Goal: Transaction & Acquisition: Purchase product/service

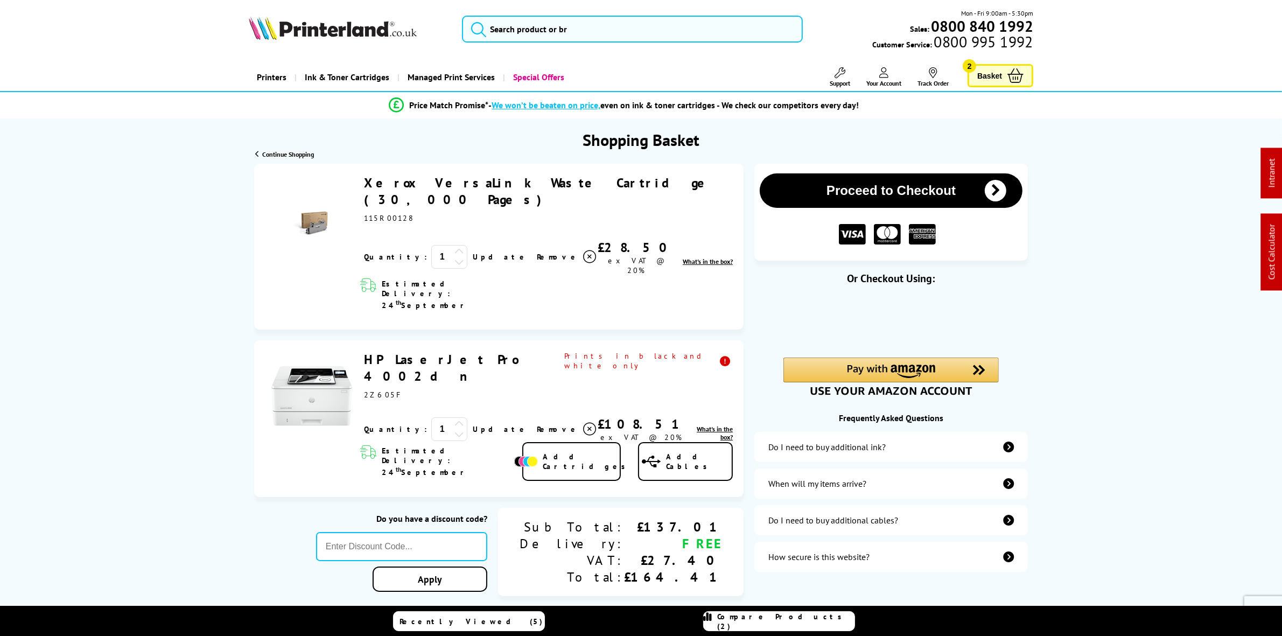
click at [583, 250] on icon at bounding box center [589, 256] width 13 height 13
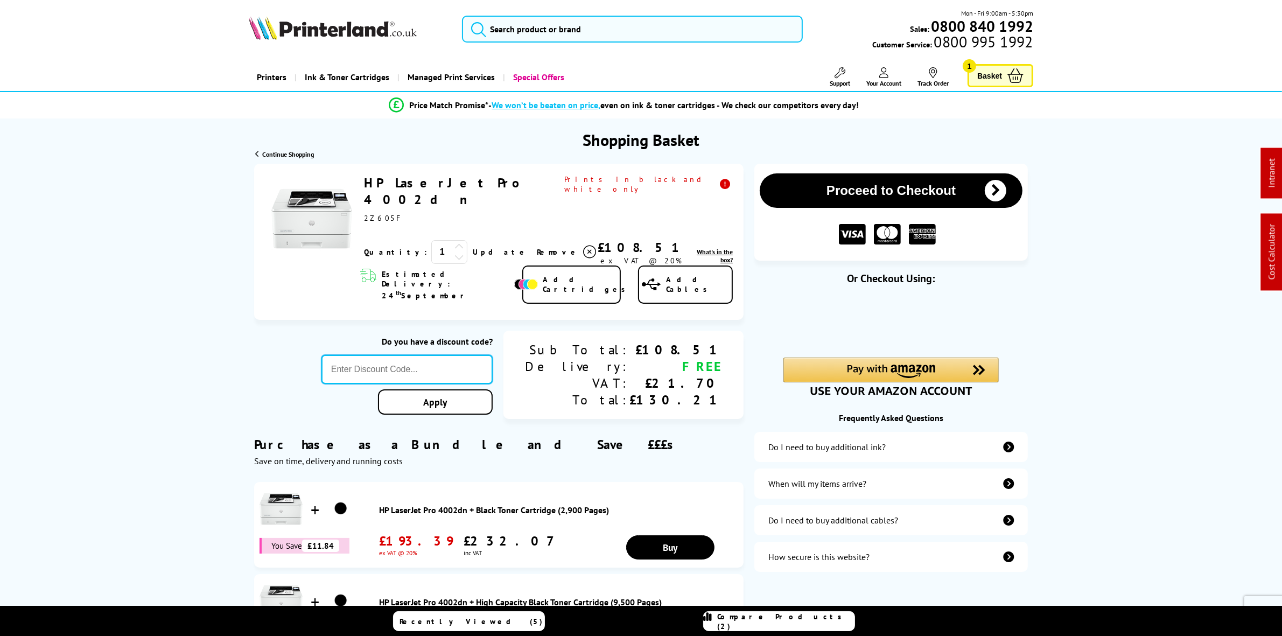
click at [463, 355] on input "text" at bounding box center [406, 369] width 171 height 29
paste input "SO827405"
type input "SO827405"
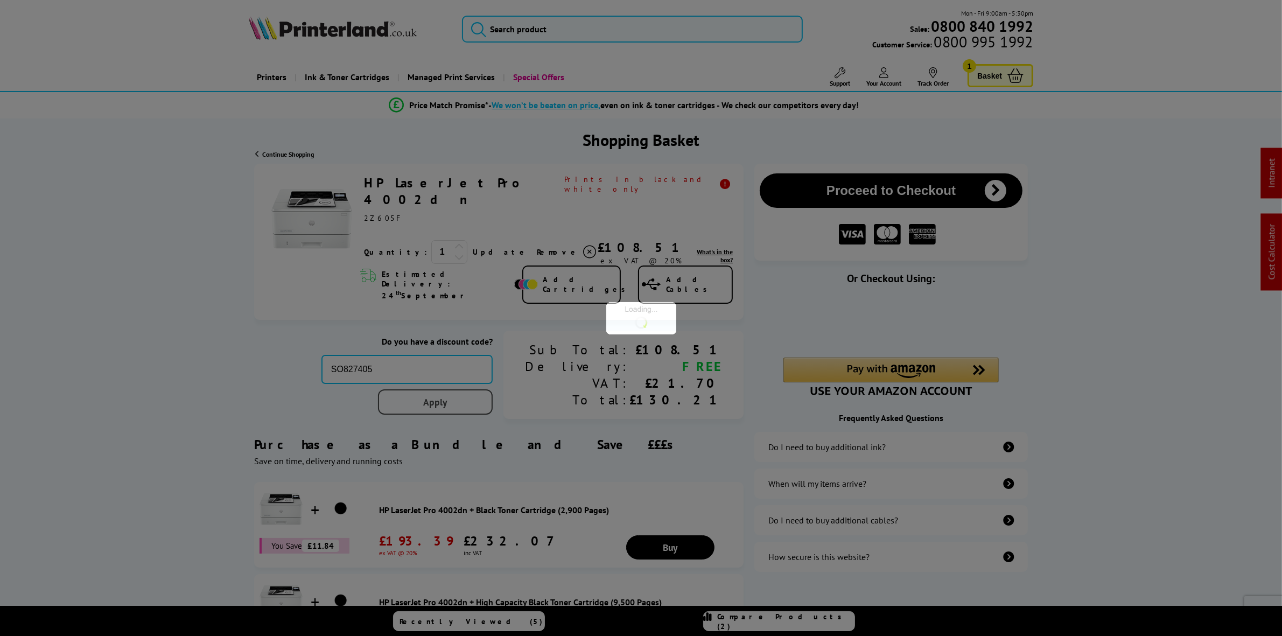
click at [488, 376] on div "Proceed to Checkout Shopping Basket ex VAT @ 20% 1 Update ex VAT @ 20%" at bounding box center [641, 425] width 1282 height 523
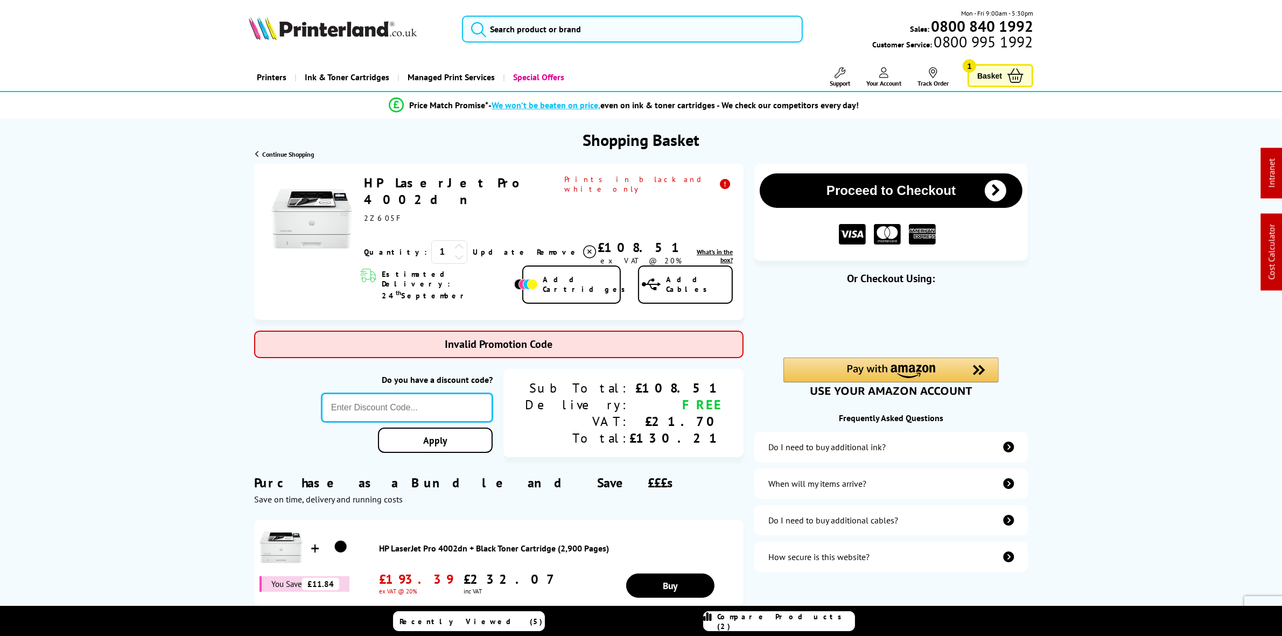
click at [449, 393] on input "text" at bounding box center [406, 407] width 171 height 29
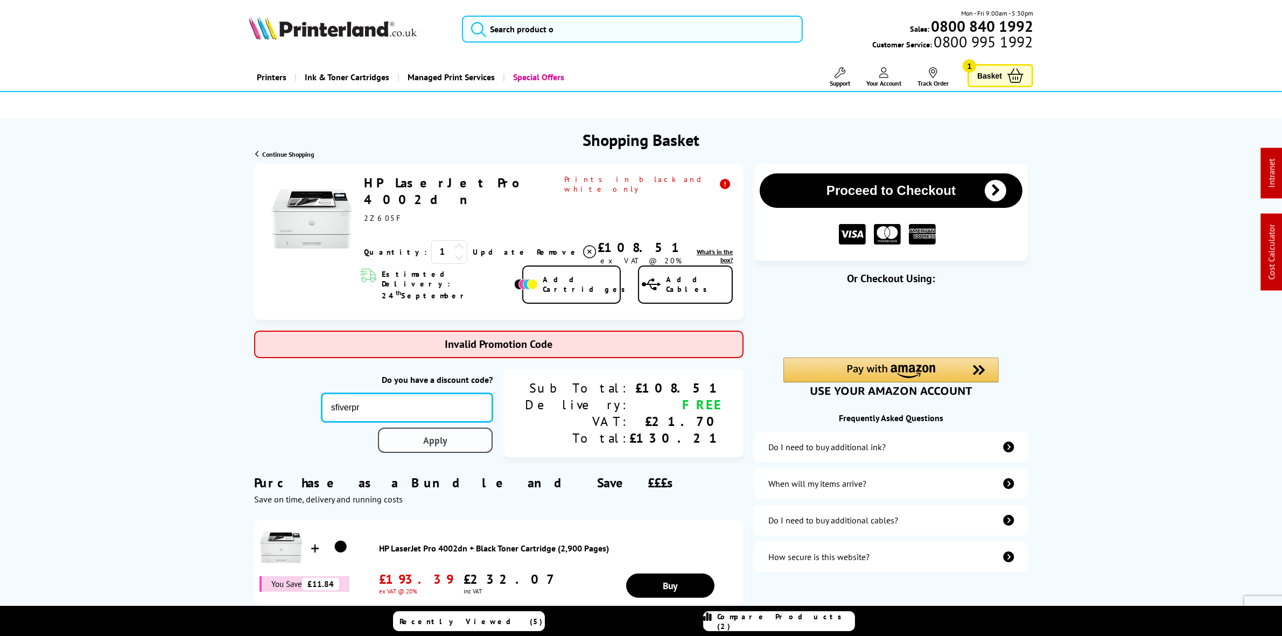
type input "sfiverpr"
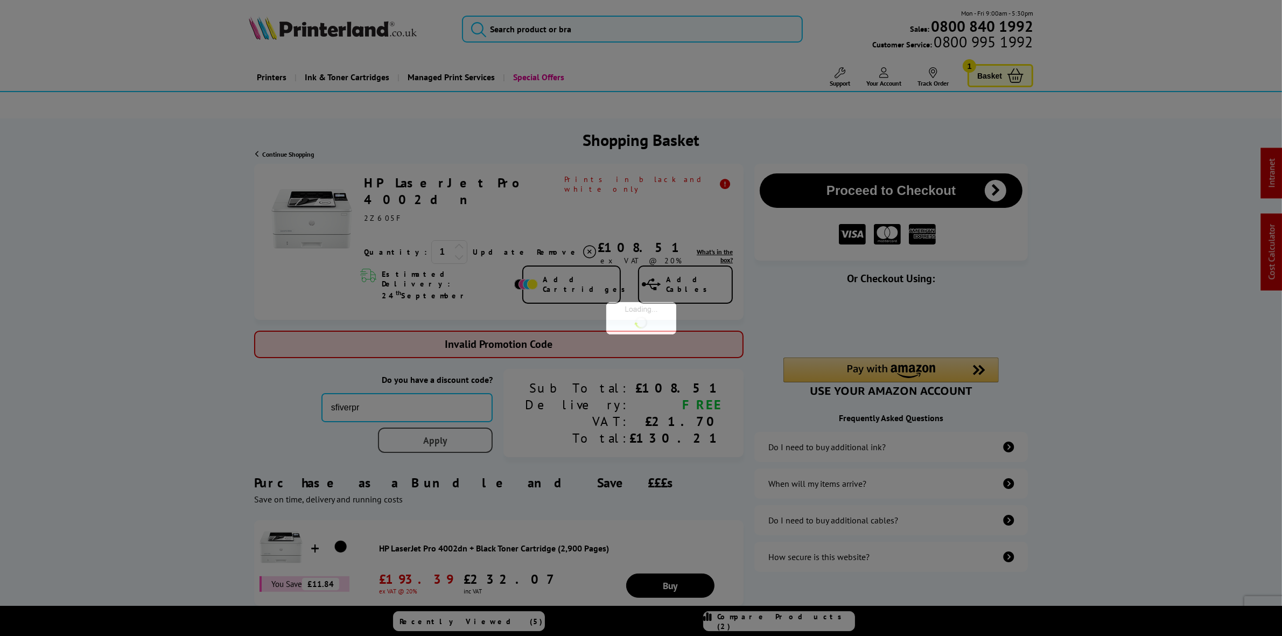
click at [472, 407] on div "Proceed to Checkout Shopping Basket ex VAT @ 20% 1 Update ex VAT @ 20%" at bounding box center [641, 444] width 1282 height 561
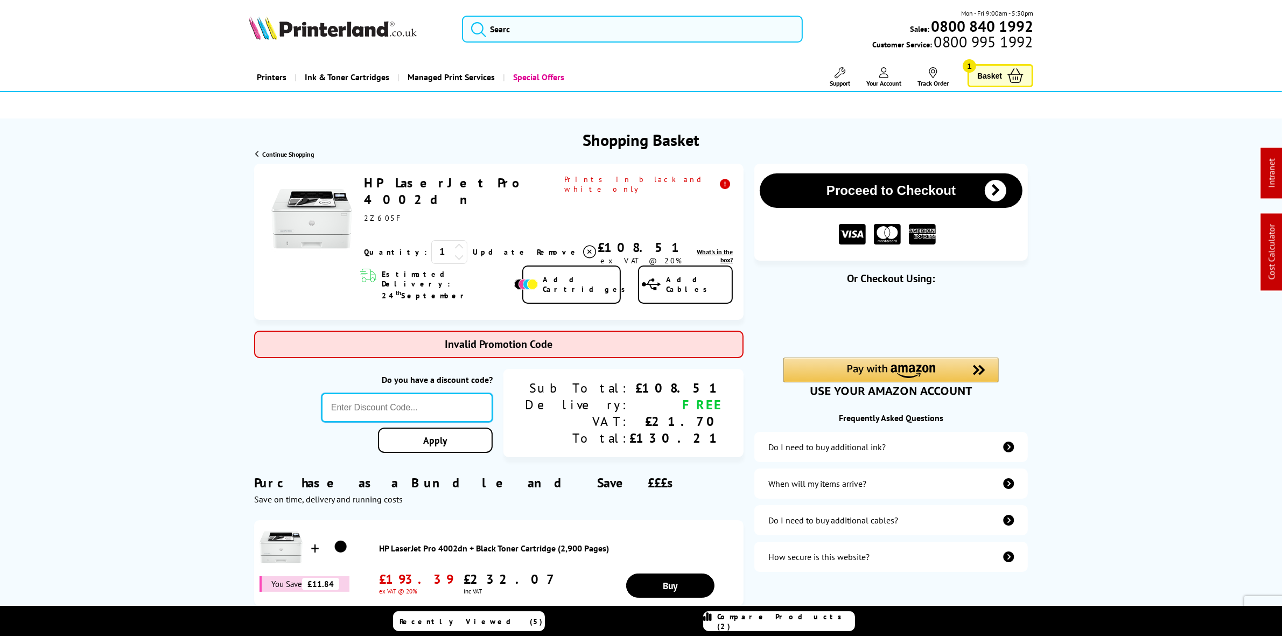
click at [453, 393] on input "text" at bounding box center [406, 407] width 171 height 29
click at [391, 393] on input "sfivepr" at bounding box center [406, 407] width 171 height 29
type input "gfivepr"
click at [491, 421] on div "Proceed to Checkout Shopping Basket ex VAT @ 20% 1 Update ex VAT @ 20%" at bounding box center [641, 444] width 1282 height 561
click at [437, 393] on input "text" at bounding box center [406, 407] width 171 height 29
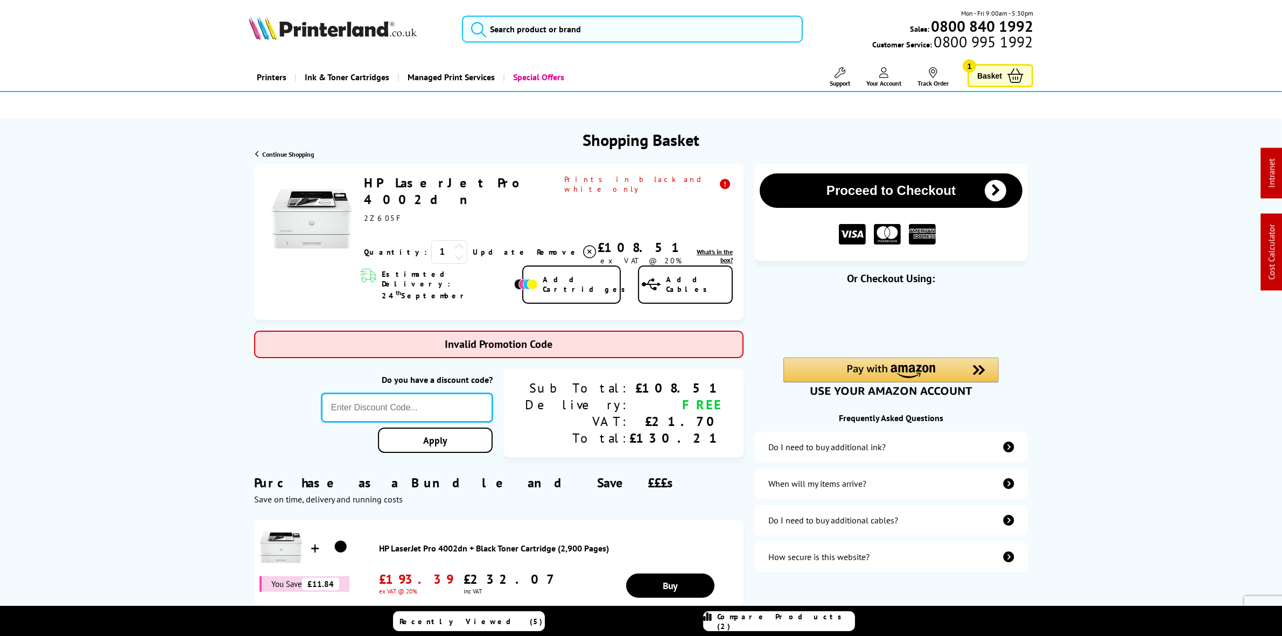
paste input "SO827405"
drag, startPoint x: 440, startPoint y: 385, endPoint x: 250, endPoint y: 343, distance: 194.7
click at [251, 343] on div "Proceed to Checkout Shopping Basket 1 Update th" at bounding box center [640, 444] width 861 height 561
type input "gsfivepr"
click at [496, 418] on div "Proceed to Checkout Shopping Basket ex VAT @ 20% 1 Update ex VAT @ 20%" at bounding box center [641, 444] width 1282 height 561
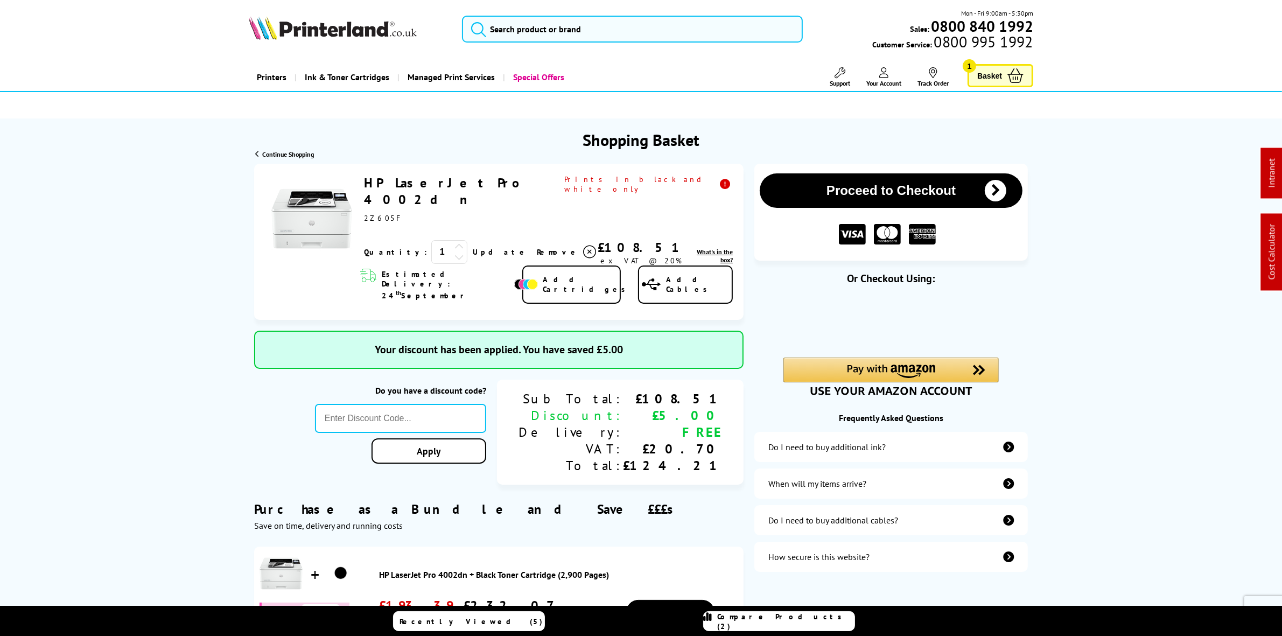
click at [376, 213] on span "2Z605F" at bounding box center [384, 218] width 40 height 10
copy span "2Z605F"
